Goal: Transaction & Acquisition: Purchase product/service

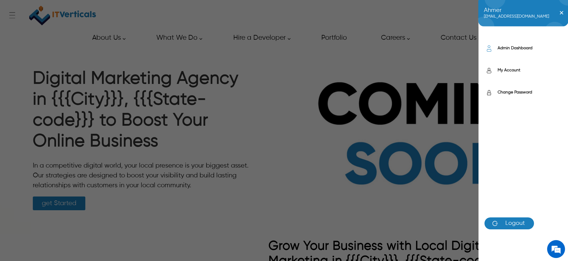
click at [517, 47] on label "Admin Dashboard" at bounding box center [529, 48] width 64 height 6
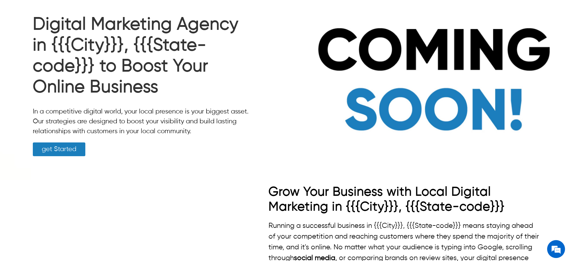
scroll to position [64, 0]
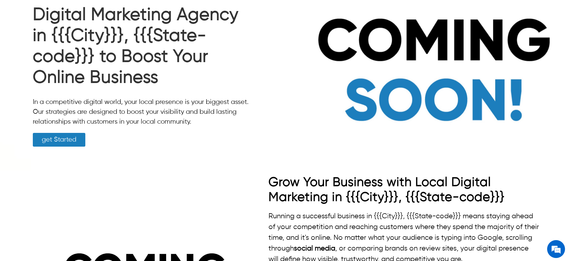
click at [74, 141] on link "get Started" at bounding box center [59, 140] width 52 height 14
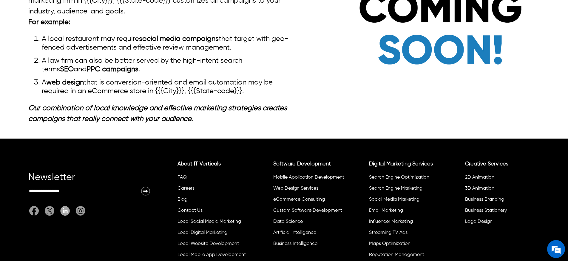
scroll to position [1040, 0]
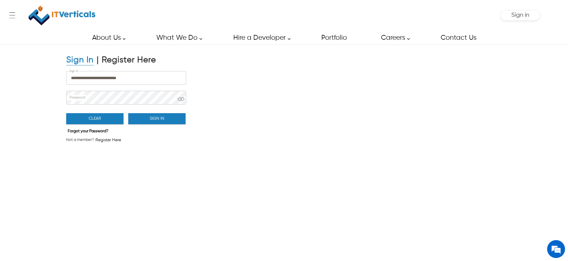
click at [170, 120] on button "Sign In" at bounding box center [156, 118] width 57 height 11
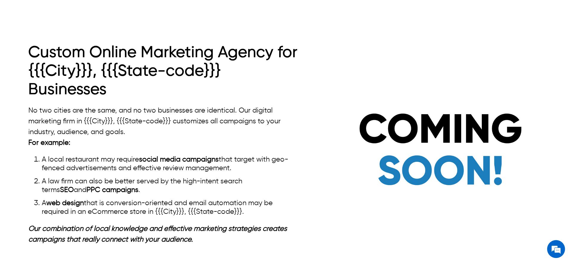
scroll to position [785, 0]
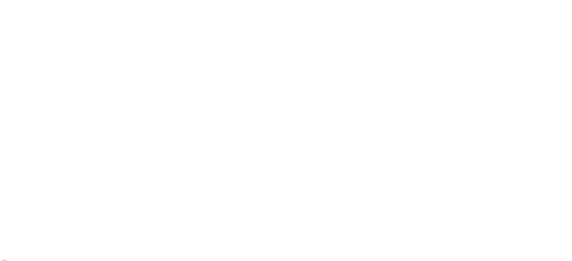
scroll to position [1771, 0]
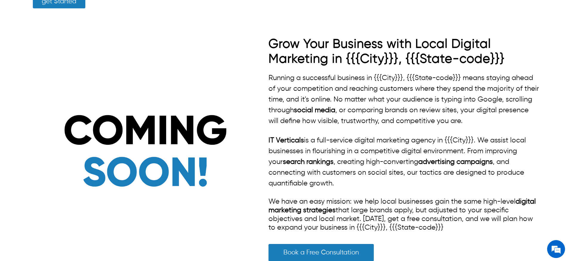
scroll to position [209, 0]
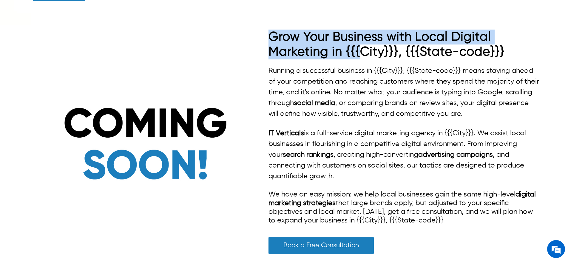
drag, startPoint x: 269, startPoint y: 33, endPoint x: 364, endPoint y: 47, distance: 95.5
click at [364, 47] on strong "Grow Your Business with Local Digital Marketing in {{{City}}}, {{{State-code}}}" at bounding box center [386, 44] width 236 height 27
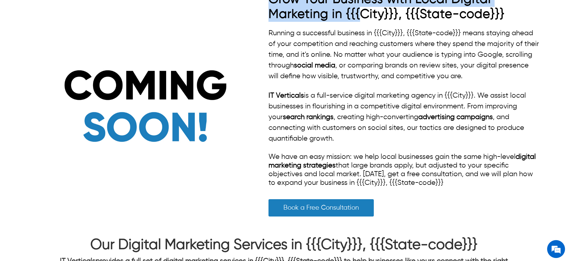
scroll to position [0, 0]
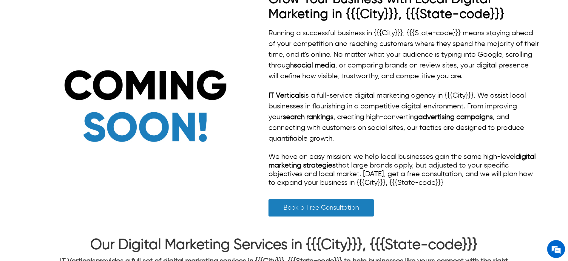
click at [279, 39] on p "Running a successful business in {{{City}}}, {{{State-code}}} means staying ahe…" at bounding box center [403, 55] width 271 height 54
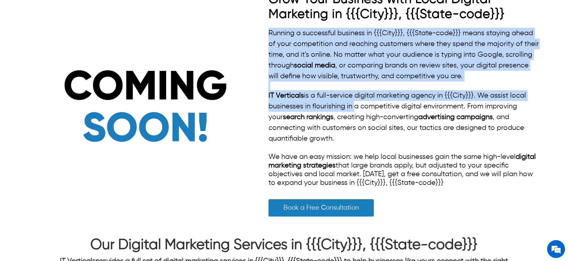
drag, startPoint x: 267, startPoint y: 30, endPoint x: 353, endPoint y: 104, distance: 113.5
click at [351, 104] on div "Grow Your Business with Local Digital Marketing in {{{City}}}, {{{State-code}}}…" at bounding box center [283, 107] width 511 height 231
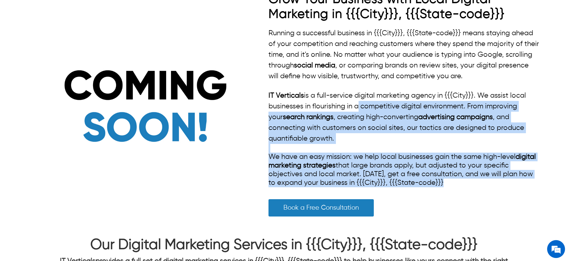
drag, startPoint x: 356, startPoint y: 104, endPoint x: 457, endPoint y: 191, distance: 133.0
click at [457, 187] on div "Running a successful business in {{{City}}}, {{{State-code}}} means staying ahe…" at bounding box center [403, 107] width 271 height 159
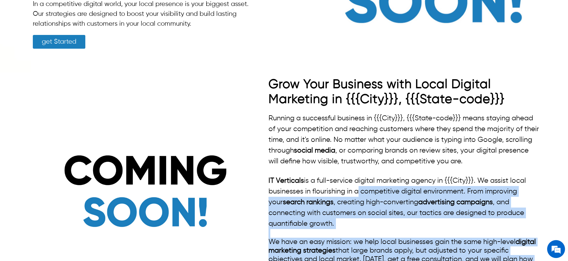
scroll to position [221, 0]
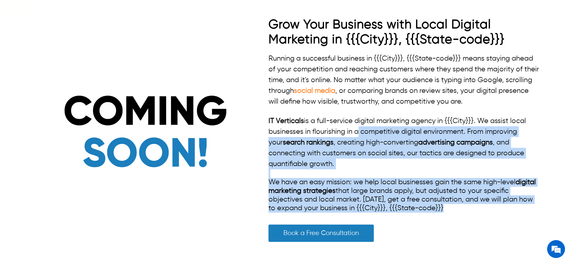
click at [335, 89] on link "social media" at bounding box center [314, 90] width 41 height 7
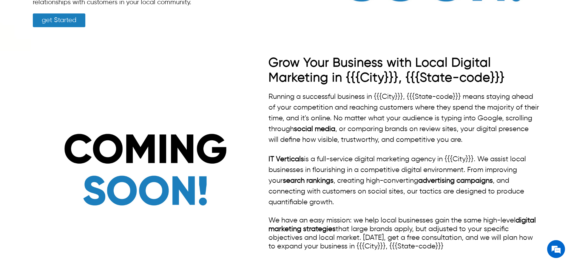
scroll to position [199, 0]
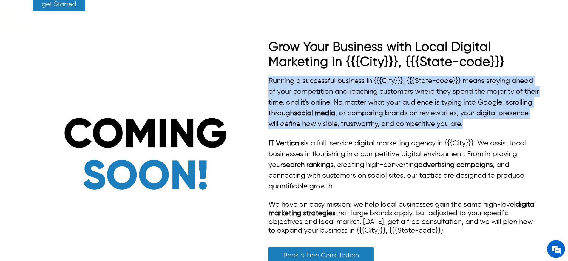
drag, startPoint x: 494, startPoint y: 124, endPoint x: 265, endPoint y: 83, distance: 232.2
click at [265, 83] on div "Grow Your Business with Local Digital Marketing in {{{City}}}, {{{State-code}}}…" at bounding box center [283, 155] width 511 height 231
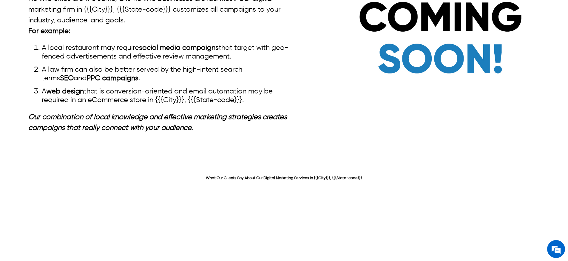
scroll to position [1142, 0]
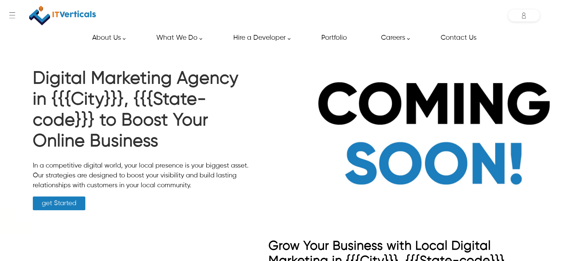
click at [86, 15] on img at bounding box center [62, 15] width 67 height 25
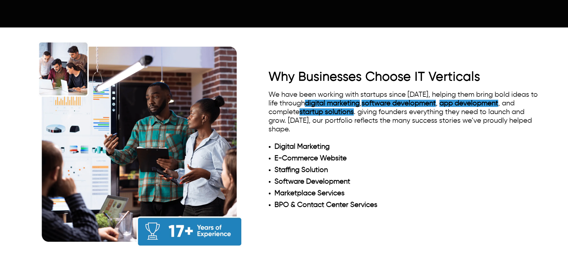
scroll to position [602, 0]
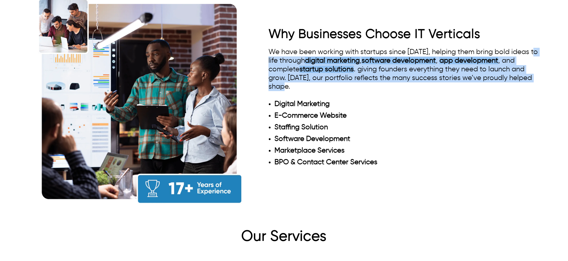
drag, startPoint x: 289, startPoint y: 71, endPoint x: 261, endPoint y: 49, distance: 36.3
click at [261, 49] on div "Why Businesses Choose IT Verticals We have been working with startups since 200…" at bounding box center [283, 101] width 511 height 224
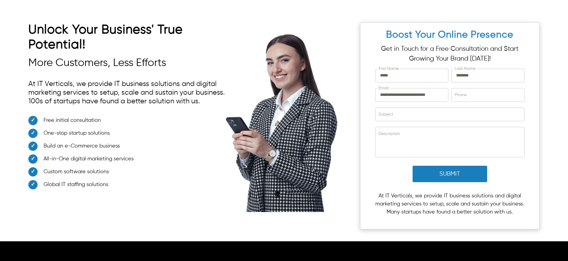
scroll to position [2092, 0]
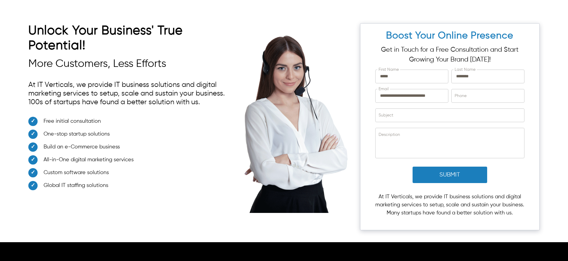
click at [86, 44] on h2 "Unlock Your Business' True Potential!" at bounding box center [130, 39] width 204 height 33
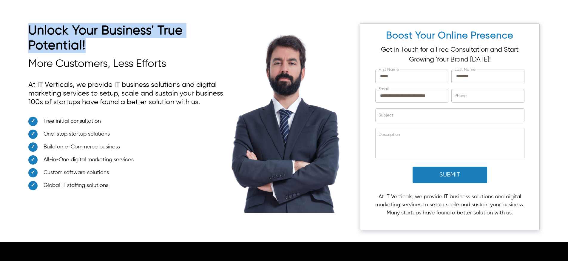
drag, startPoint x: 86, startPoint y: 44, endPoint x: 31, endPoint y: 32, distance: 55.9
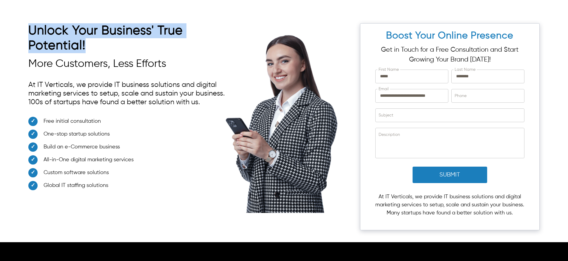
click at [31, 32] on h2 "Unlock Your Business' True Potential!" at bounding box center [130, 39] width 204 height 33
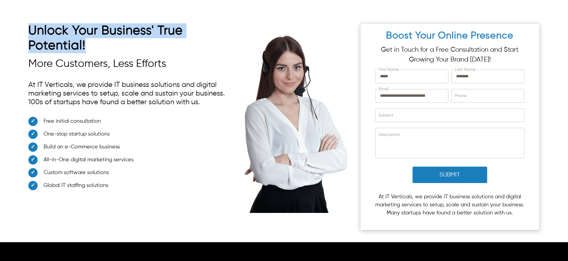
copy h2 "Unlock Your Business' True Potential!"
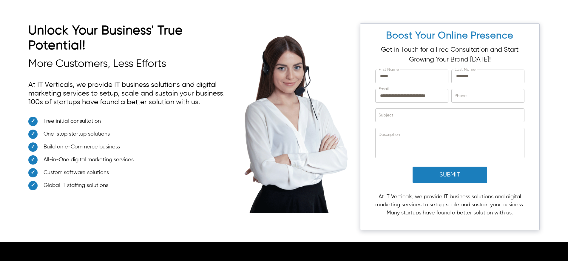
click at [172, 67] on h3 "More Customers, Less Efforts" at bounding box center [130, 64] width 204 height 13
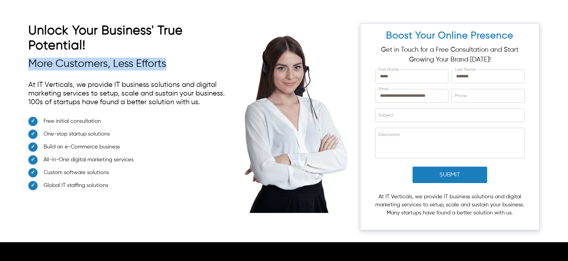
drag, startPoint x: 166, startPoint y: 62, endPoint x: 32, endPoint y: 65, distance: 134.8
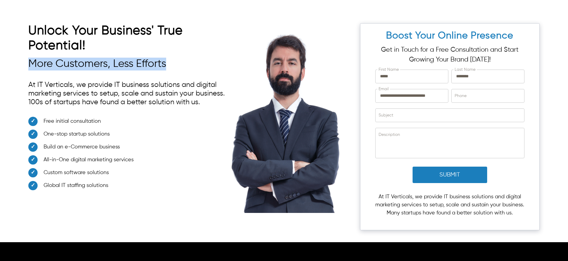
click at [32, 65] on h3 "More Customers, Less Efforts" at bounding box center [130, 64] width 204 height 13
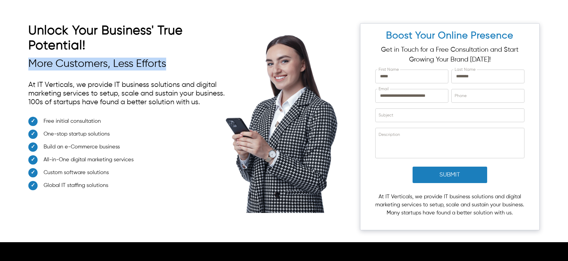
copy h3 "More Customers, Less Efforts"
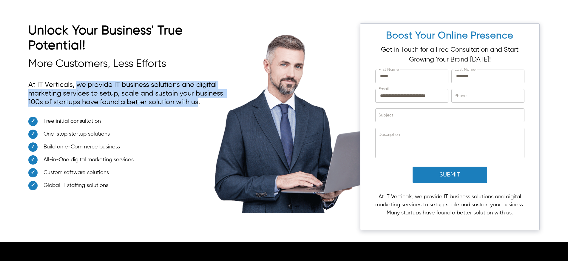
drag, startPoint x: 199, startPoint y: 103, endPoint x: 96, endPoint y: 84, distance: 104.7
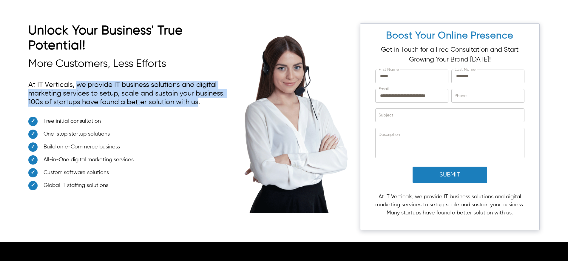
click at [80, 85] on p "At IT Verticals, we provide IT business solutions and digital marketing service…" at bounding box center [130, 94] width 204 height 32
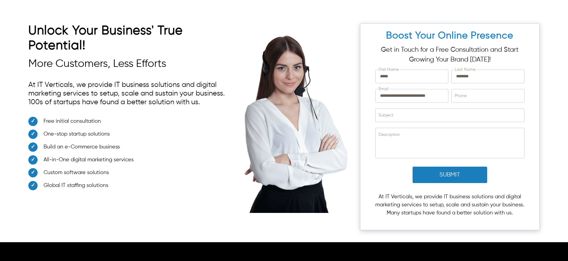
drag, startPoint x: 61, startPoint y: 84, endPoint x: 57, endPoint y: 84, distance: 4.2
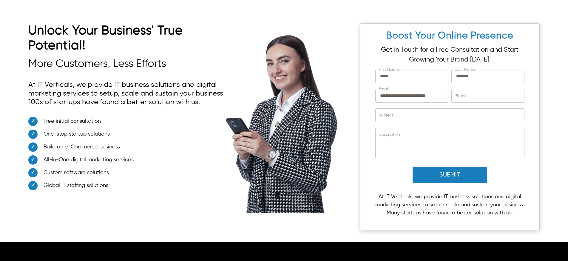
click at [61, 84] on p "At IT Verticals, we provide IT business solutions and digital marketing service…" at bounding box center [130, 94] width 204 height 32
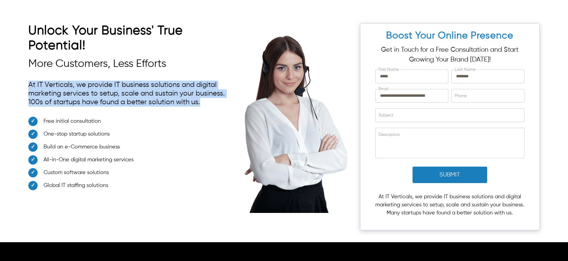
drag, startPoint x: 29, startPoint y: 81, endPoint x: 208, endPoint y: 100, distance: 180.0
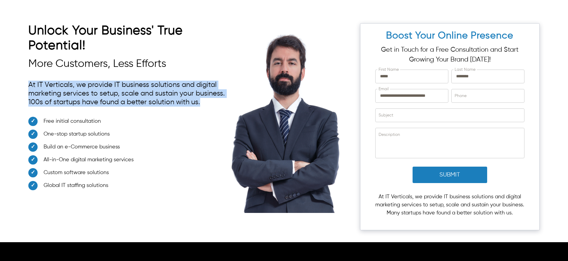
click at [208, 100] on p "At IT Verticals, we provide IT business solutions and digital marketing service…" at bounding box center [130, 94] width 204 height 32
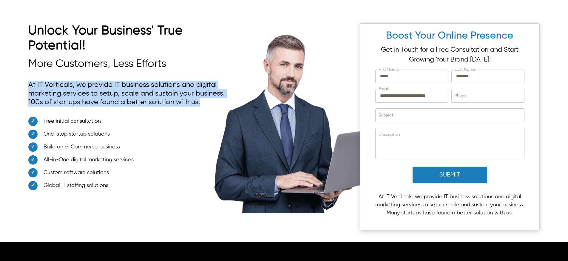
copy p "At IT Verticals, we provide IT business solutions and digital marketing service…"
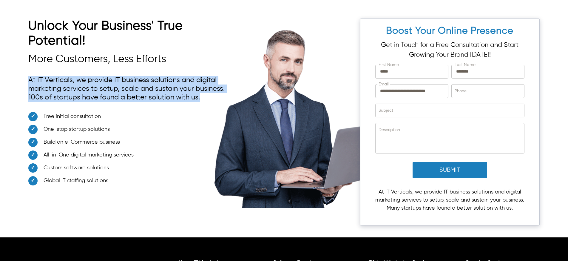
scroll to position [2104, 0]
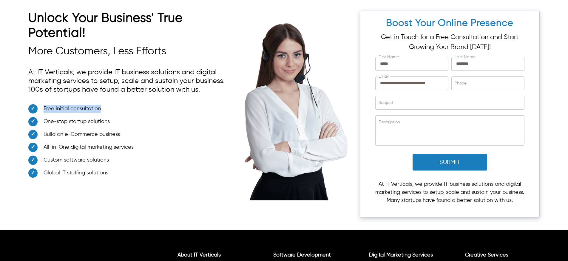
drag, startPoint x: 100, startPoint y: 106, endPoint x: 44, endPoint y: 105, distance: 56.1
click at [44, 105] on li "Free initial consultation" at bounding box center [130, 110] width 204 height 13
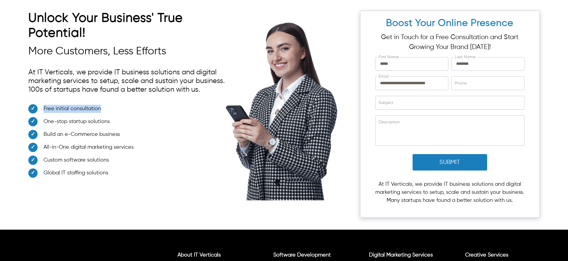
copy span "Free initial consultation"
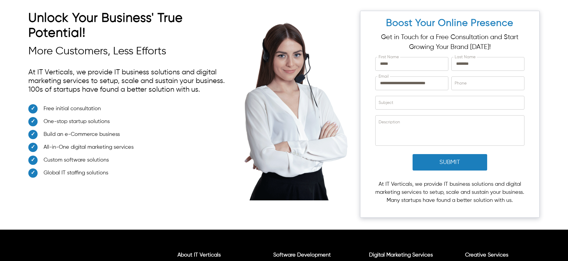
click at [112, 122] on li "One-stop startup solutions" at bounding box center [130, 123] width 204 height 13
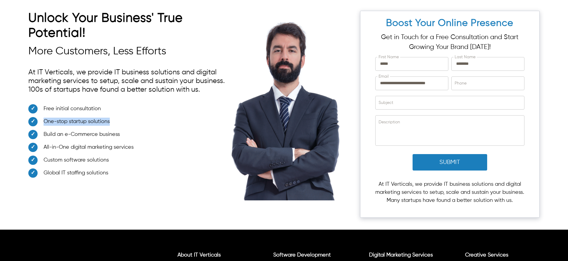
drag, startPoint x: 109, startPoint y: 119, endPoint x: 45, endPoint y: 120, distance: 64.4
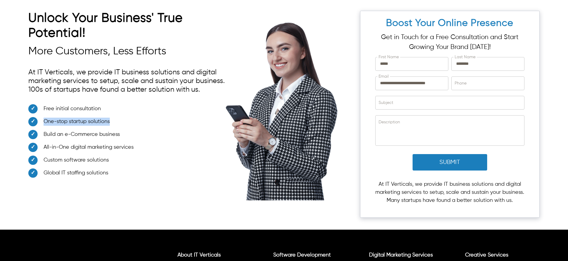
click at [45, 120] on li "One-stop startup solutions" at bounding box center [130, 123] width 204 height 13
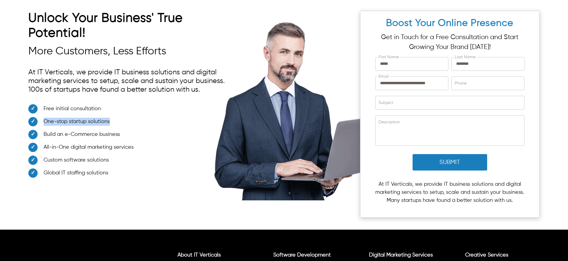
copy span "One-stop startup solutions"
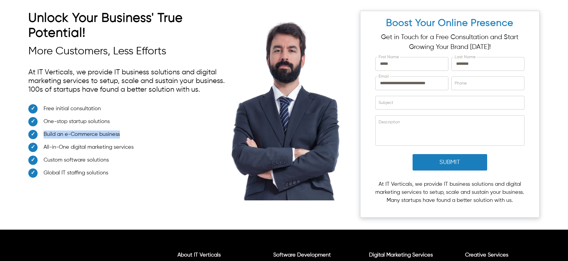
drag, startPoint x: 120, startPoint y: 132, endPoint x: 44, endPoint y: 136, distance: 75.5
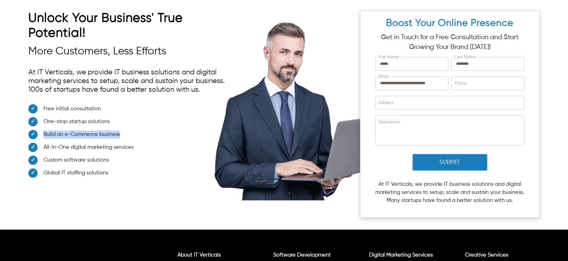
click at [44, 136] on li "Build an e-Commerce business" at bounding box center [130, 136] width 204 height 13
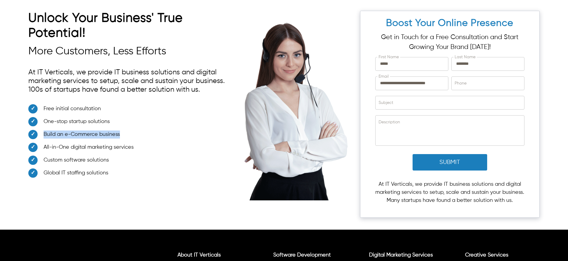
copy span "Build an e-Commerce business"
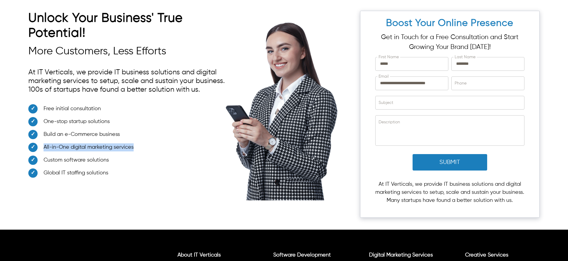
drag, startPoint x: 134, startPoint y: 146, endPoint x: 44, endPoint y: 146, distance: 90.4
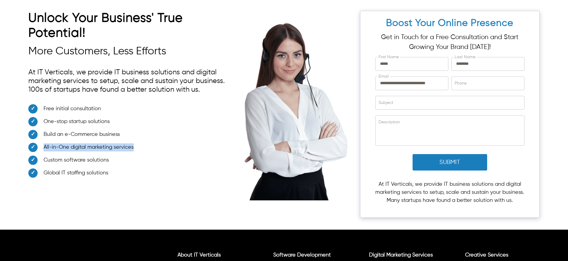
click at [44, 146] on li "All-in-One digital marketing services" at bounding box center [130, 149] width 204 height 13
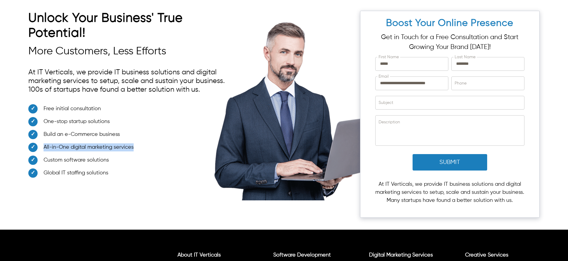
copy span "All-in-One digital marketing services"
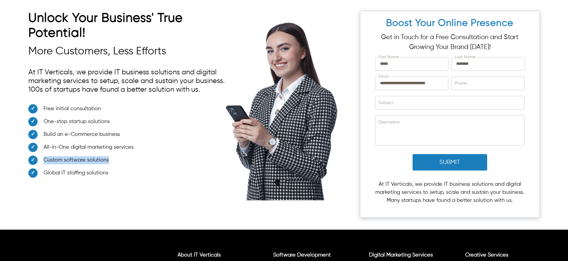
drag, startPoint x: 108, startPoint y: 159, endPoint x: 44, endPoint y: 158, distance: 64.1
click at [44, 158] on li "Custom software solutions" at bounding box center [130, 161] width 204 height 13
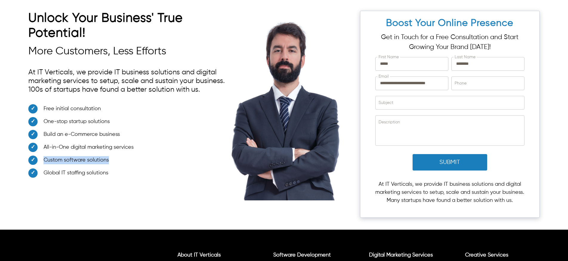
copy span "Custom software solutions"
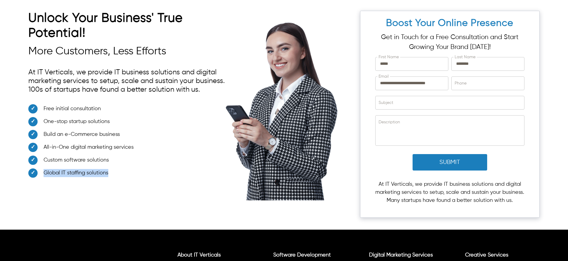
drag, startPoint x: 113, startPoint y: 173, endPoint x: 45, endPoint y: 176, distance: 68.1
click at [45, 176] on li "Global IT staffing solutions" at bounding box center [130, 174] width 204 height 13
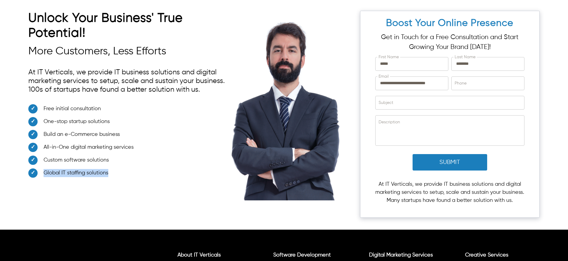
copy span "Global IT staffing solutions"
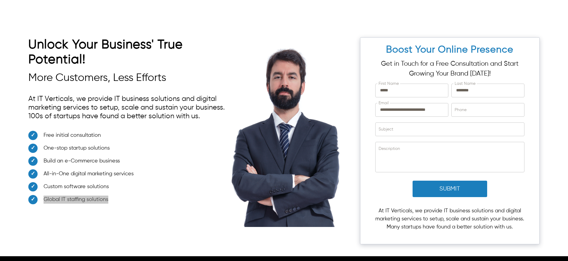
scroll to position [2064, 0]
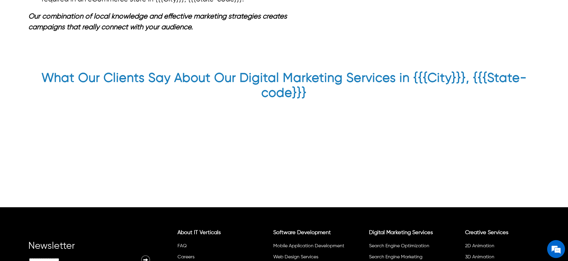
scroll to position [1243, 0]
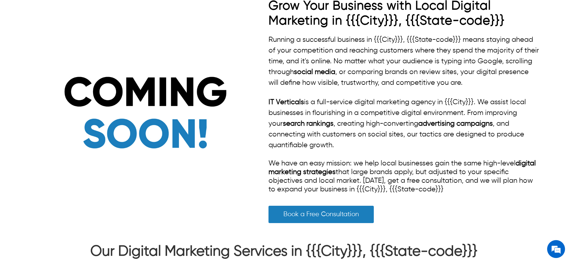
scroll to position [248, 0]
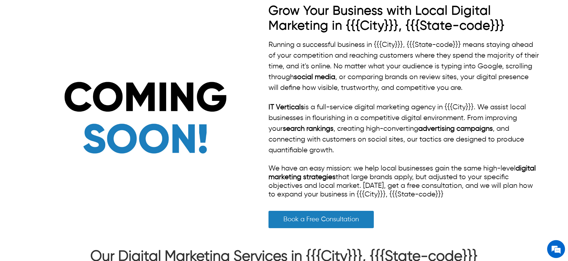
click at [394, 23] on h2 "Grow Your Business with Local Digital Marketing in {{{City}}}, {{{State-code}}}" at bounding box center [403, 19] width 271 height 30
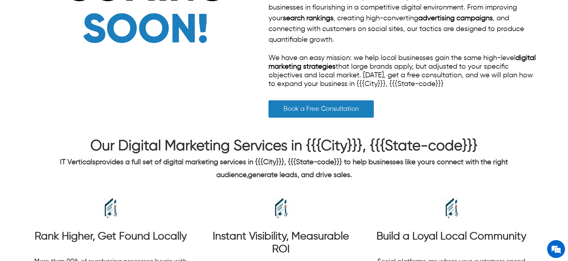
scroll to position [369, 0]
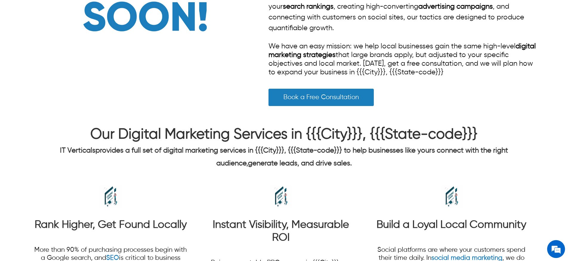
click at [348, 142] on span "Our Digital Marketing Services in {{{City}}}, {{{State-code}}}" at bounding box center [283, 134] width 387 height 14
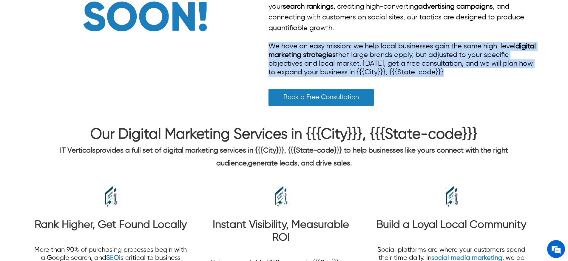
drag, startPoint x: 445, startPoint y: 71, endPoint x: 267, endPoint y: 43, distance: 180.5
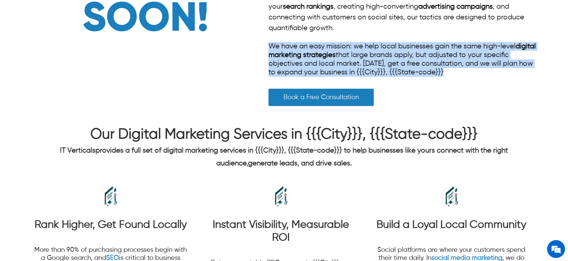
drag, startPoint x: 267, startPoint y: 42, endPoint x: 463, endPoint y: 89, distance: 200.8
drag, startPoint x: 410, startPoint y: 68, endPoint x: 262, endPoint y: 41, distance: 150.7
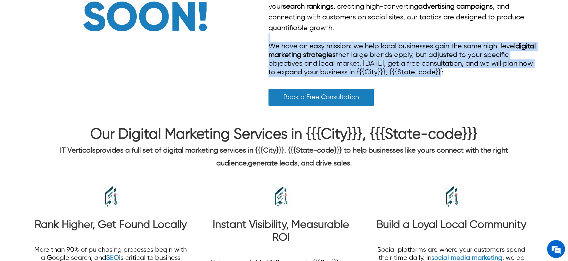
drag, startPoint x: 267, startPoint y: 44, endPoint x: 453, endPoint y: 82, distance: 189.8
drag, startPoint x: 446, startPoint y: 72, endPoint x: 262, endPoint y: 45, distance: 186.0
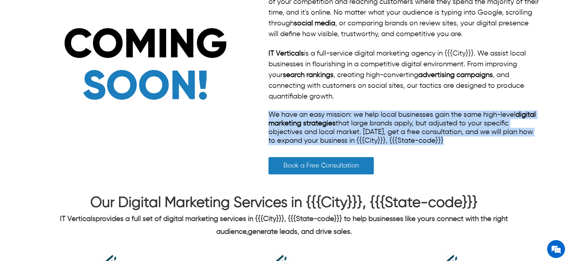
scroll to position [0, 0]
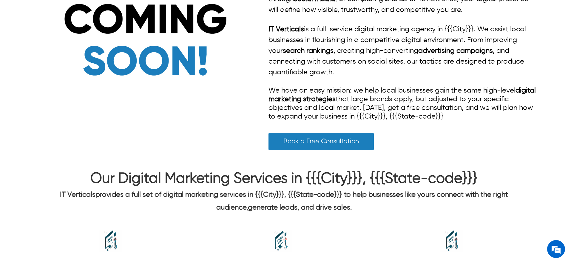
scroll to position [312, 0]
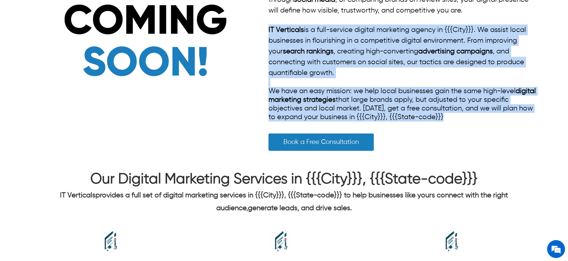
drag, startPoint x: 265, startPoint y: 26, endPoint x: 452, endPoint y: 130, distance: 213.6
click at [452, 130] on div "Grow Your Business with Local Digital Marketing in {{{City}}}, {{{State-code}}}…" at bounding box center [283, 41] width 511 height 231
copy div "IT Verticals is a full-service digital marketing agency in {{{City}}}. We assis…"
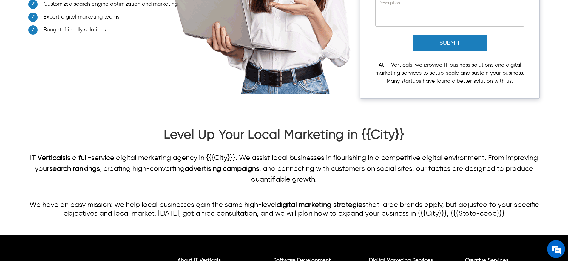
scroll to position [1588, 0]
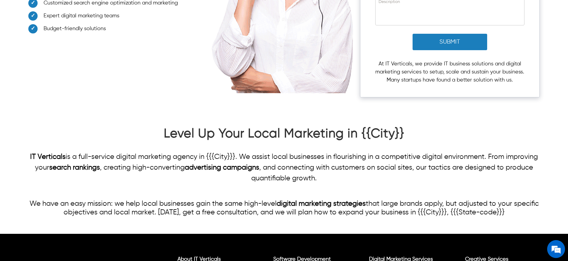
click at [164, 132] on h2 "Level Up Your Local Marketing in {{City}}" at bounding box center [283, 135] width 511 height 18
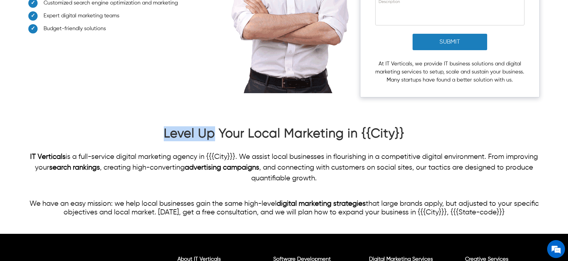
drag, startPoint x: 164, startPoint y: 132, endPoint x: 216, endPoint y: 132, distance: 51.6
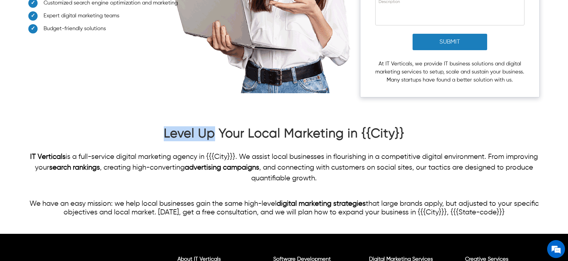
click at [216, 132] on h2 "Level Up Your Local Marketing in {{City}}" at bounding box center [283, 135] width 511 height 18
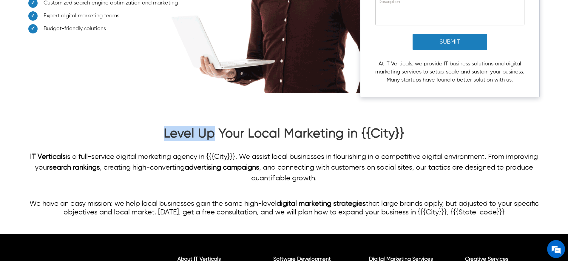
copy h2 "Level Up"
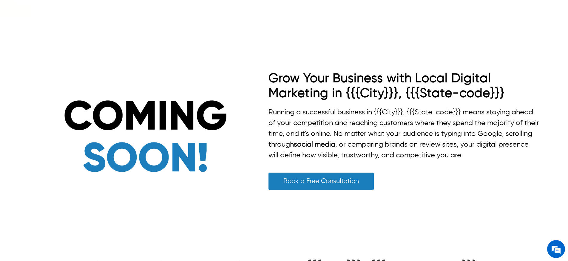
scroll to position [0, 0]
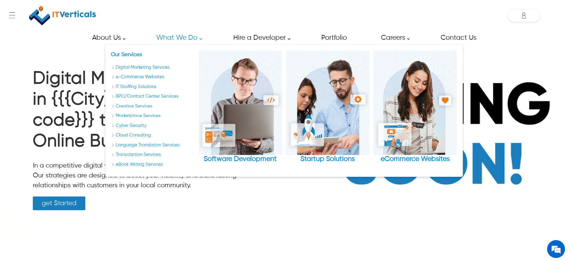
click at [169, 37] on link "What We Do" at bounding box center [177, 37] width 56 height 13
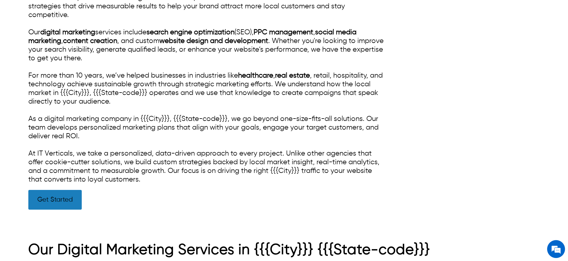
scroll to position [348, 0]
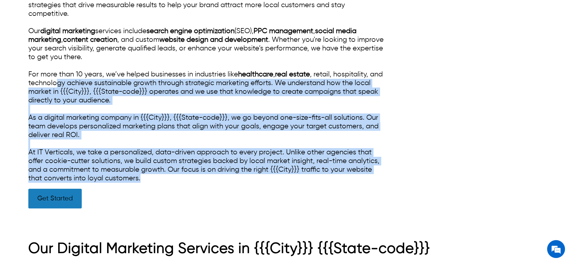
drag, startPoint x: 142, startPoint y: 181, endPoint x: 57, endPoint y: 87, distance: 126.7
click at [57, 87] on div "IT Verticals is a trusted digital marketing agency in {{{City}}}, {{{State-code…" at bounding box center [207, 83] width 358 height 199
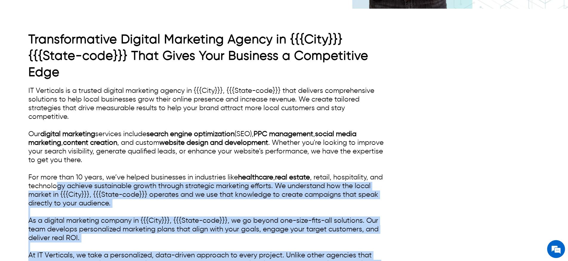
scroll to position [246, 0]
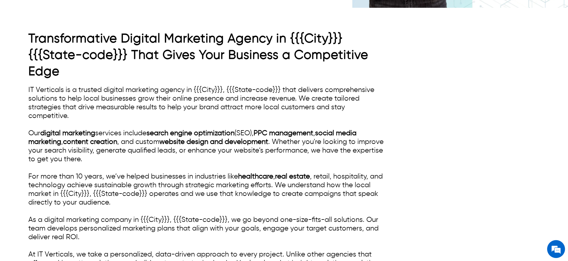
click at [31, 35] on h1 "Transformative Digital Marketing Agency in {{{City}}} {{{State-code}}} That Giv…" at bounding box center [207, 55] width 358 height 49
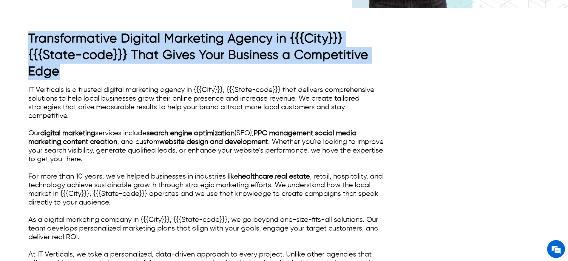
drag, startPoint x: 29, startPoint y: 33, endPoint x: 72, endPoint y: 75, distance: 60.1
click at [72, 75] on h1 "Transformative Digital Marketing Agency in {{{City}}} {{{State-code}}} That Giv…" at bounding box center [207, 55] width 358 height 49
click at [70, 77] on h1 "Transformative Digital Marketing Agency in {{{City}}} {{{State-code}}} That Giv…" at bounding box center [207, 55] width 358 height 49
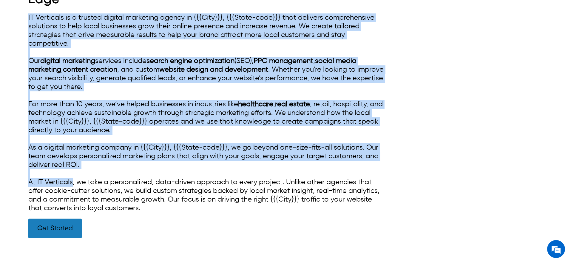
scroll to position [393, 0]
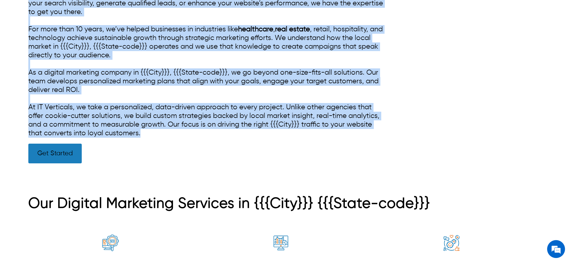
drag, startPoint x: 28, startPoint y: 87, endPoint x: 166, endPoint y: 131, distance: 144.3
click at [166, 131] on div "IT Verticals is a trusted digital marketing agency in {{{City}}}, {{{State-code…" at bounding box center [207, 38] width 358 height 199
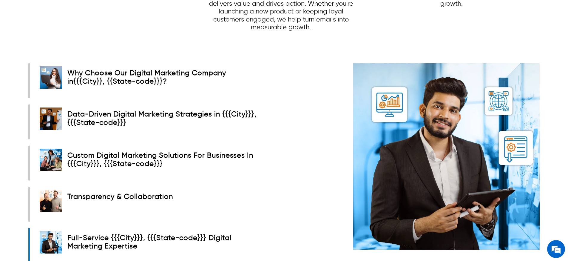
scroll to position [921, 0]
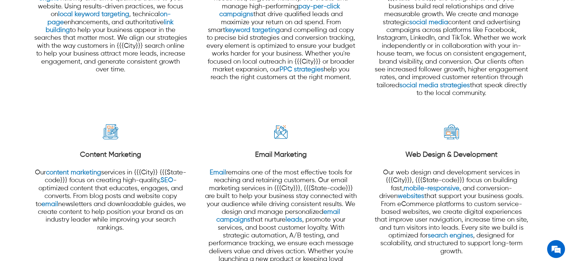
scroll to position [589, 0]
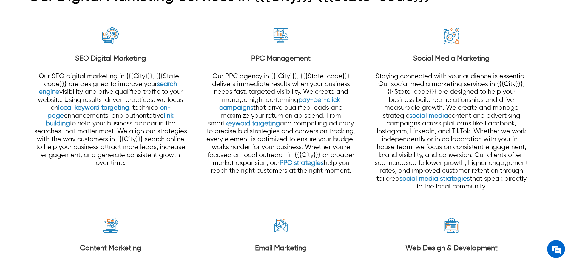
click at [288, 59] on strong "PPC Management" at bounding box center [280, 58] width 59 height 7
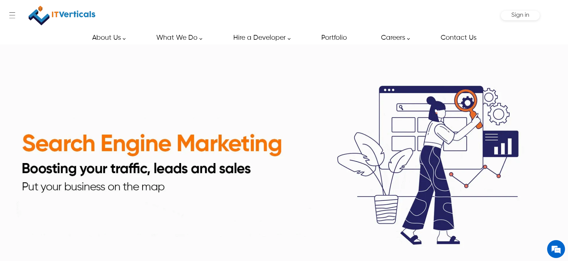
type input "*****"
type input "********"
type input "**********"
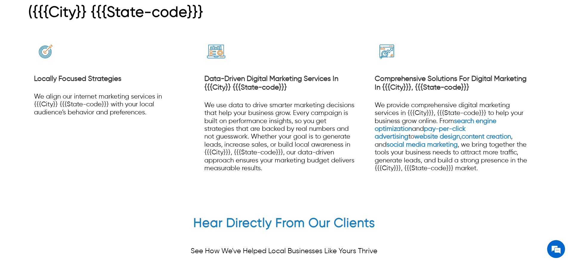
scroll to position [1676, 0]
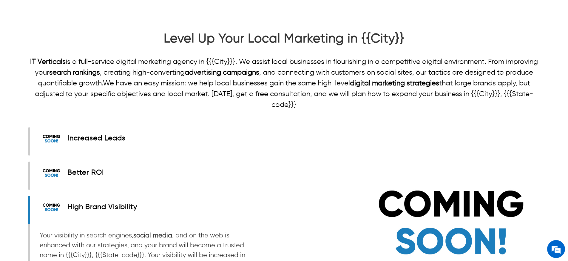
scroll to position [816, 0]
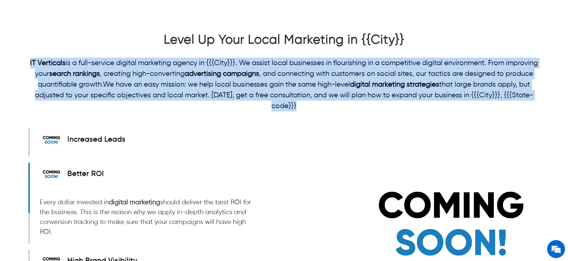
drag, startPoint x: 299, startPoint y: 105, endPoint x: 29, endPoint y: 61, distance: 274.2
click at [29, 61] on p "IT Verticals is a full-service digital marketing agency in {{{City}}}. We assis…" at bounding box center [283, 85] width 511 height 54
